Goal: Information Seeking & Learning: Learn about a topic

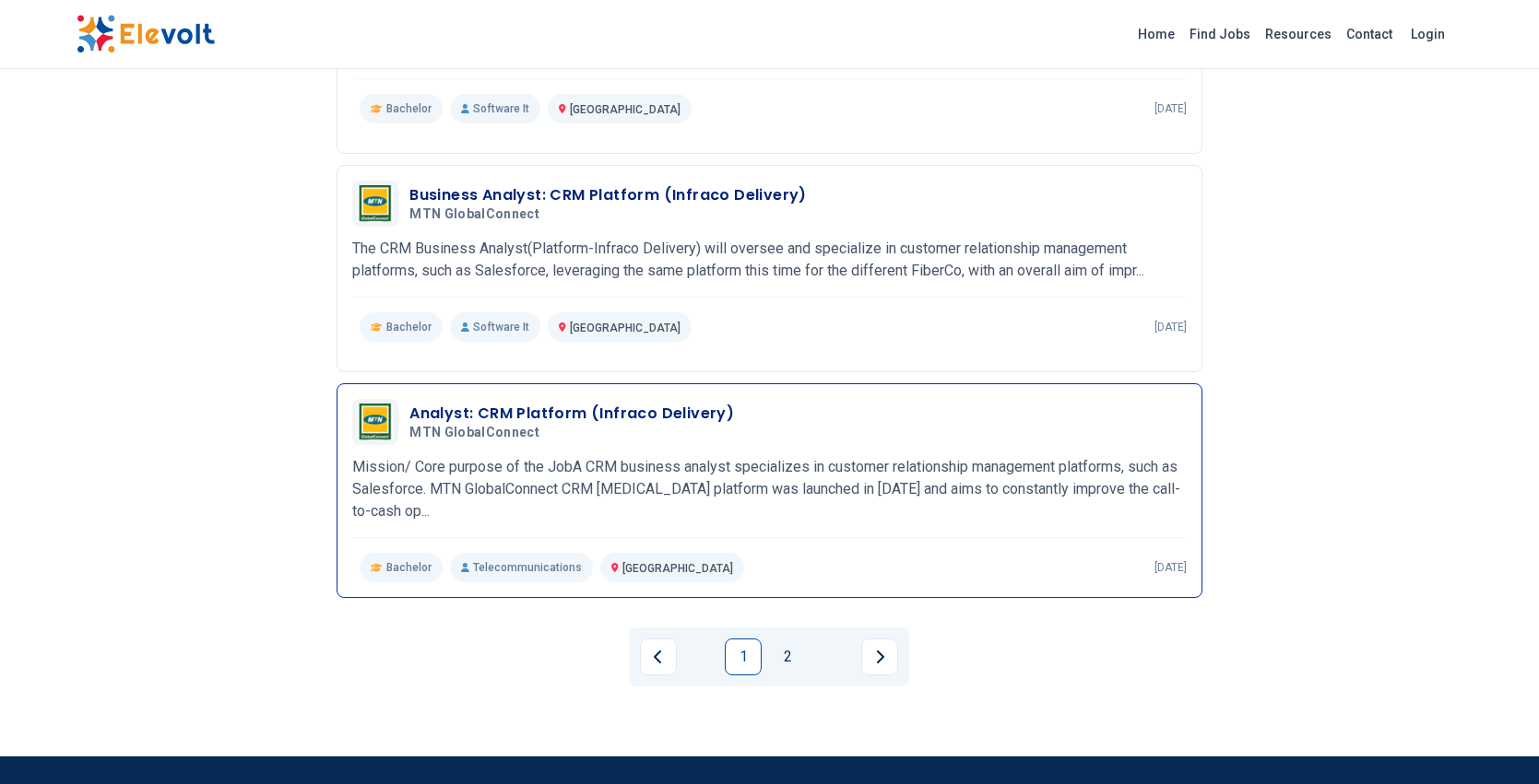
scroll to position [1963, 0]
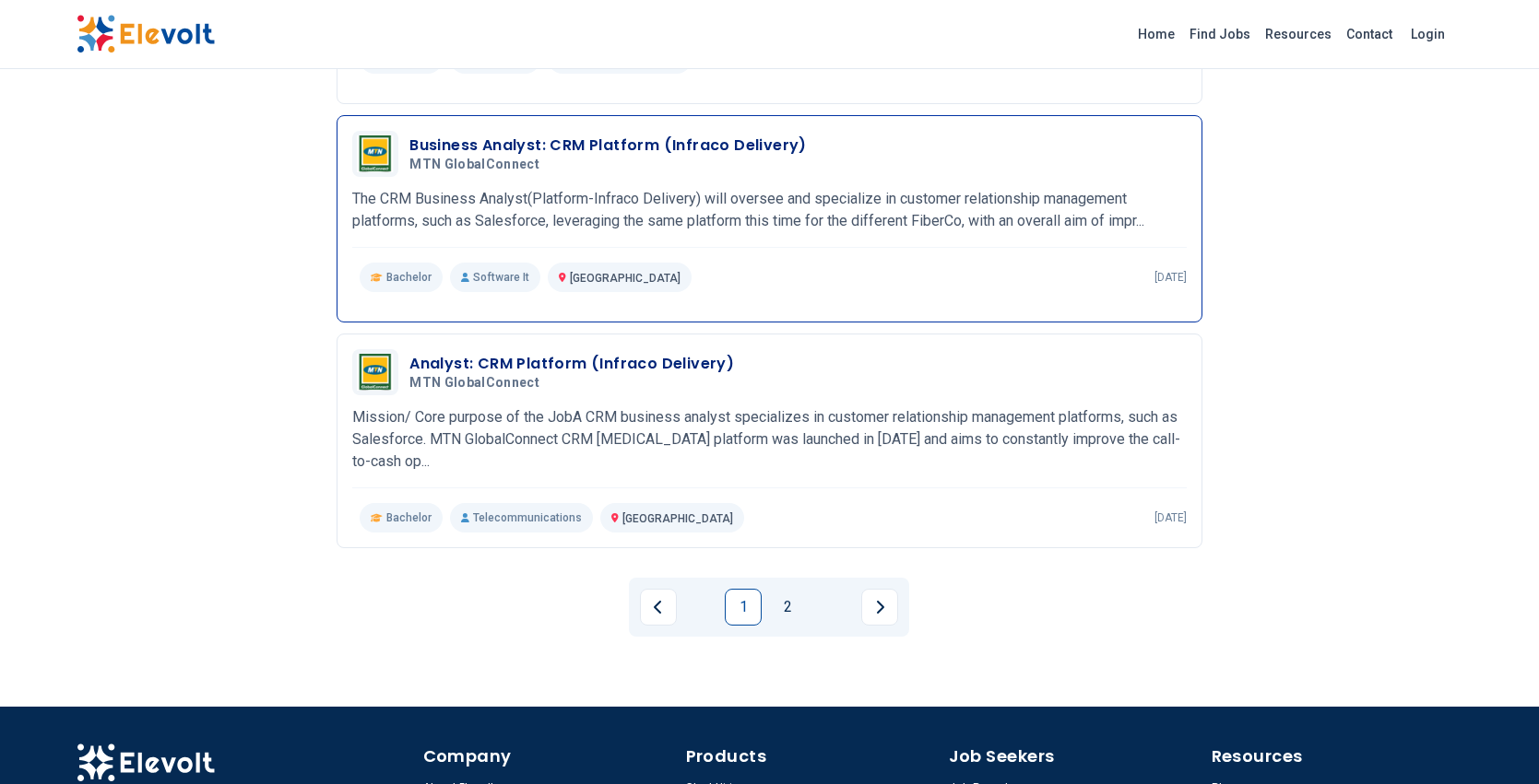
click at [596, 136] on h3 "Business Analyst: CRM Platform (Infraco Delivery)" at bounding box center [608, 145] width 397 height 22
click at [786, 589] on link "2" at bounding box center [787, 608] width 37 height 37
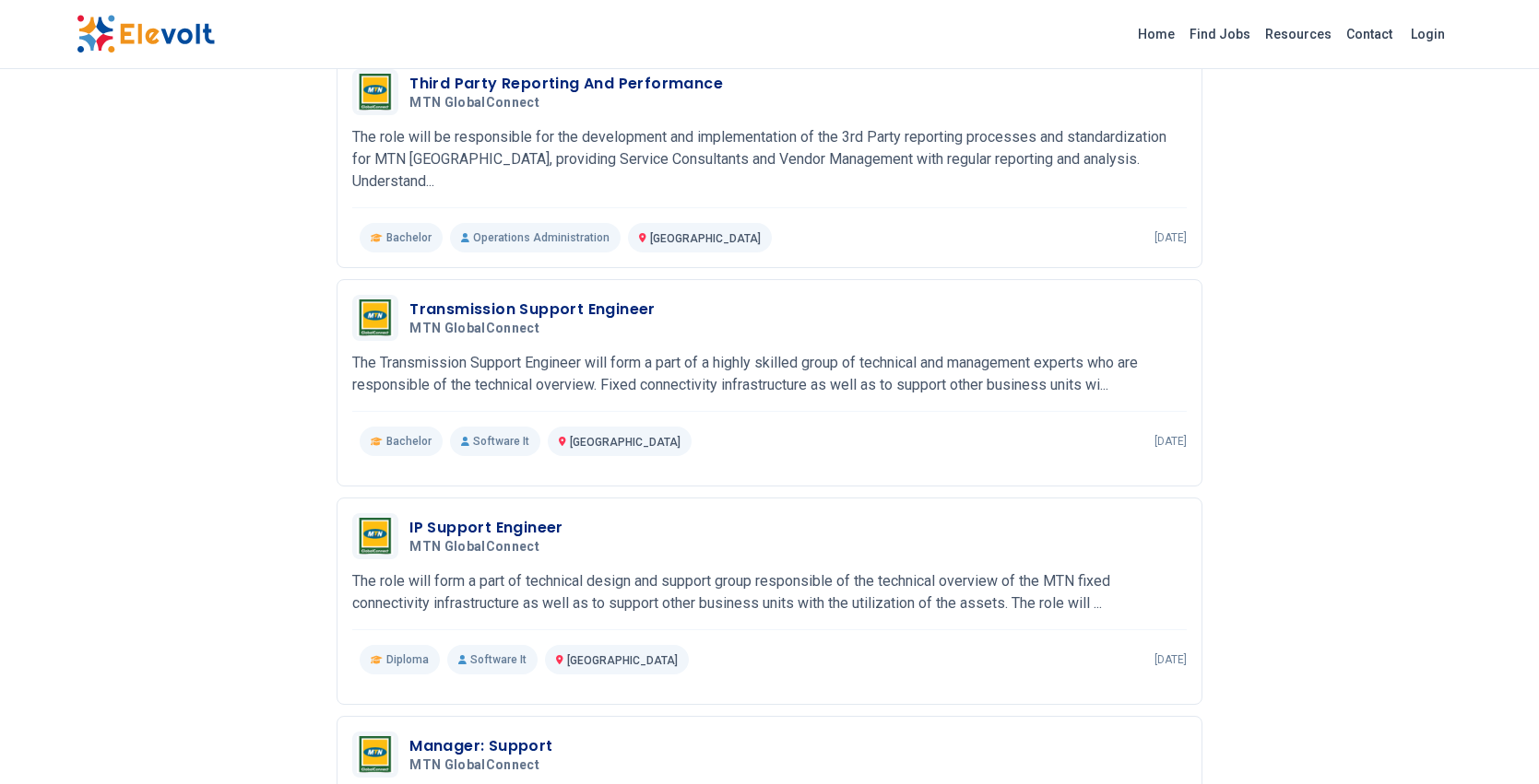
scroll to position [1896, 0]
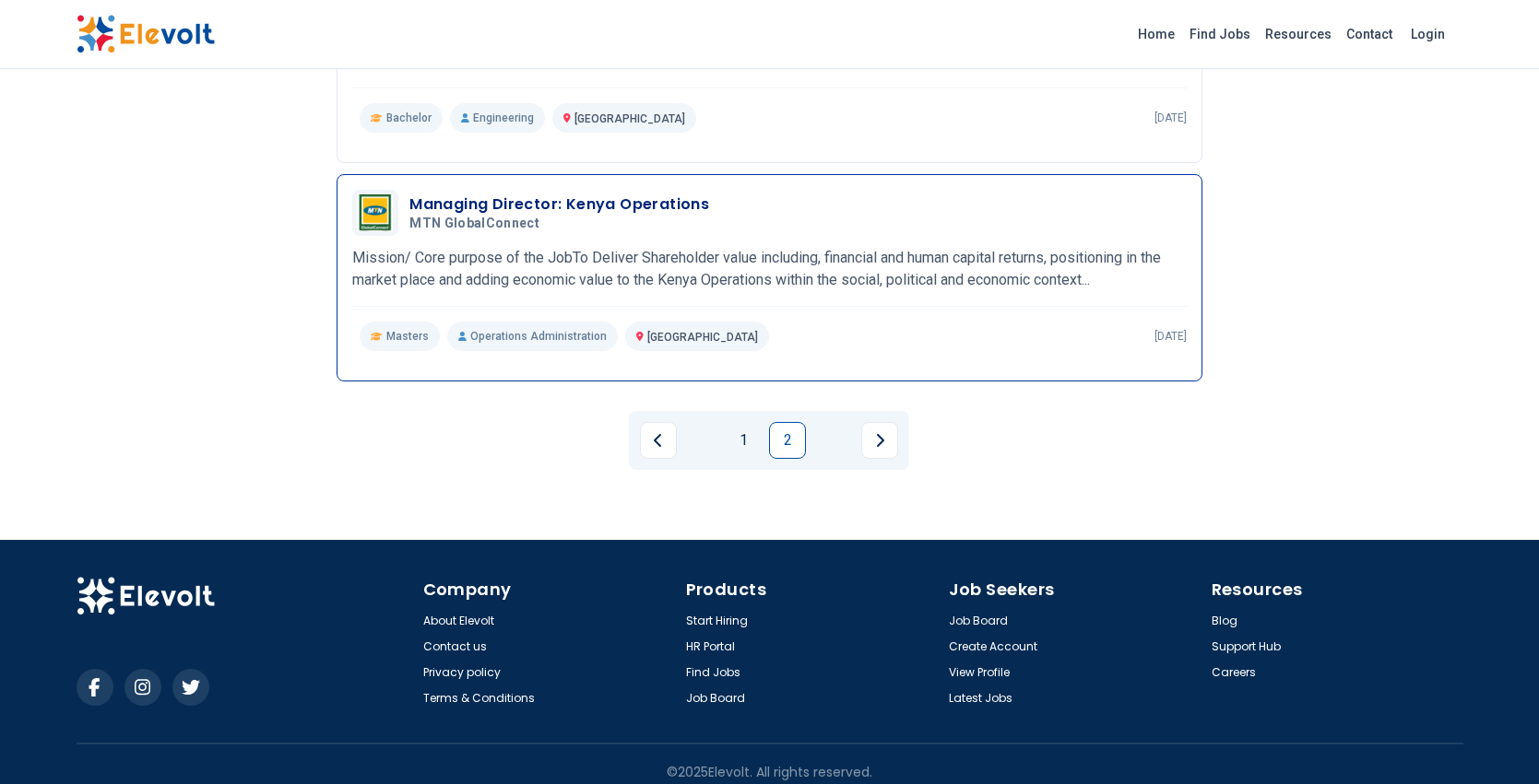
click at [578, 194] on h3 "Managing Director: Kenya Operations" at bounding box center [559, 204] width 300 height 22
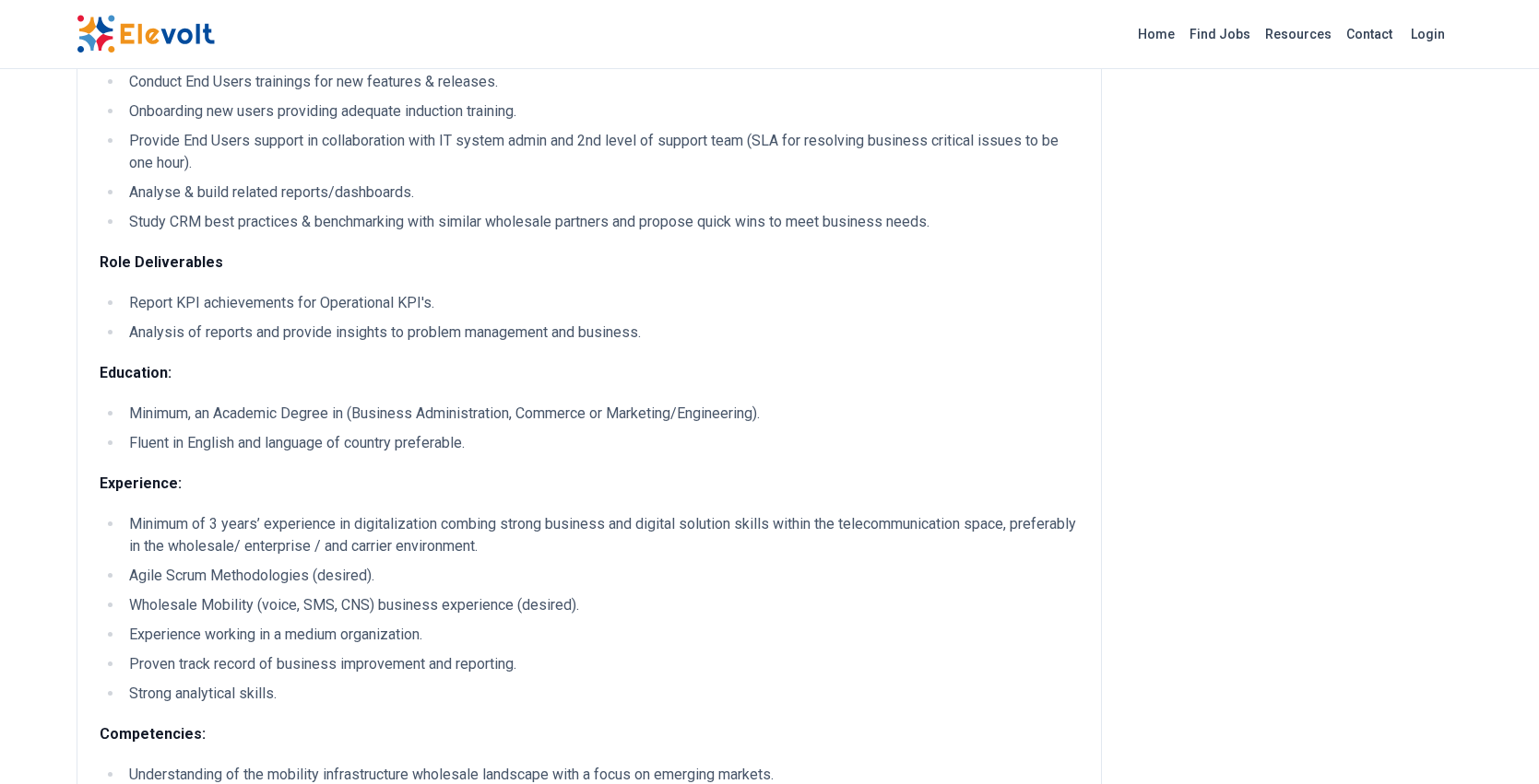
scroll to position [490, 0]
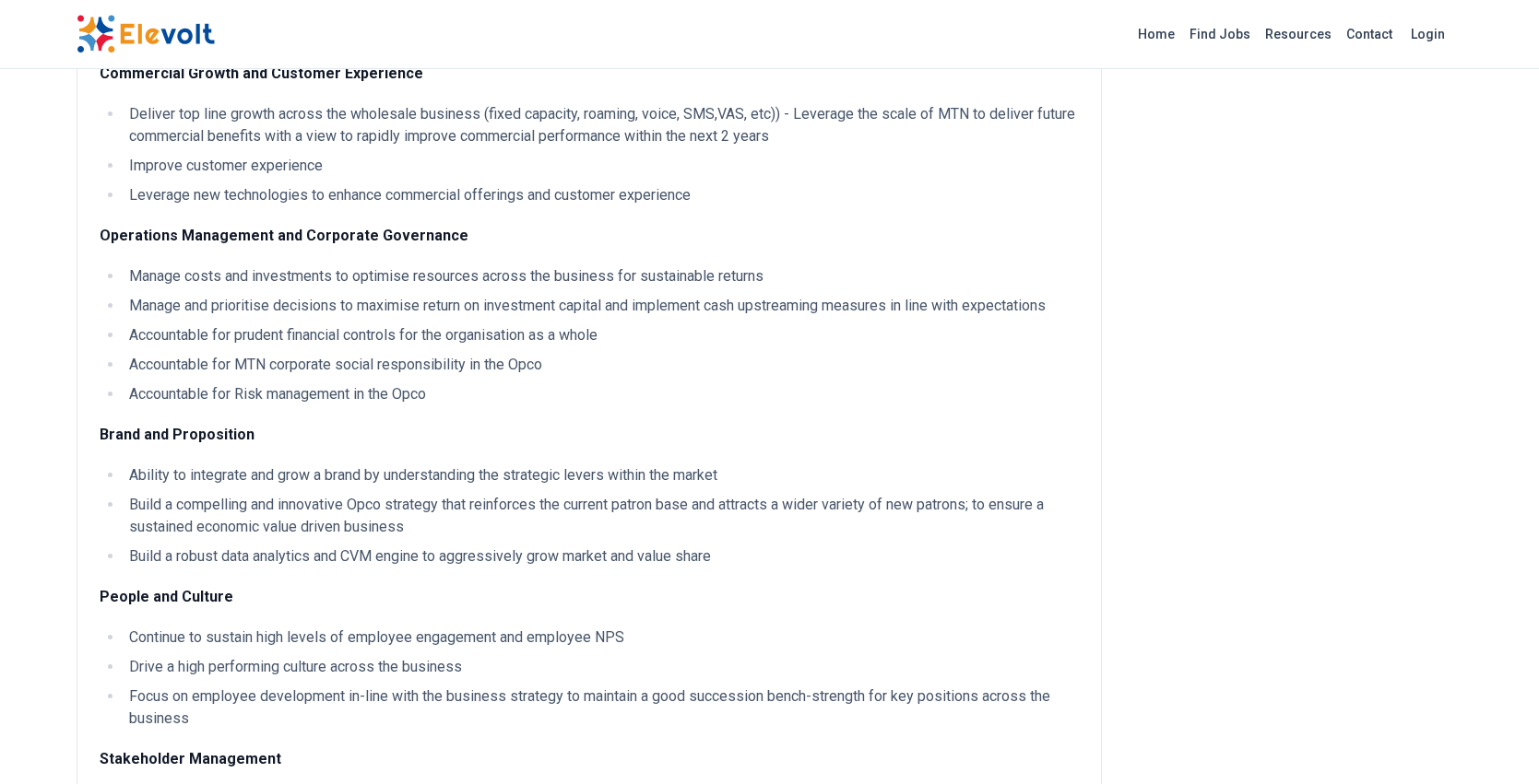
scroll to position [1526, 0]
